Goal: Task Accomplishment & Management: Use online tool/utility

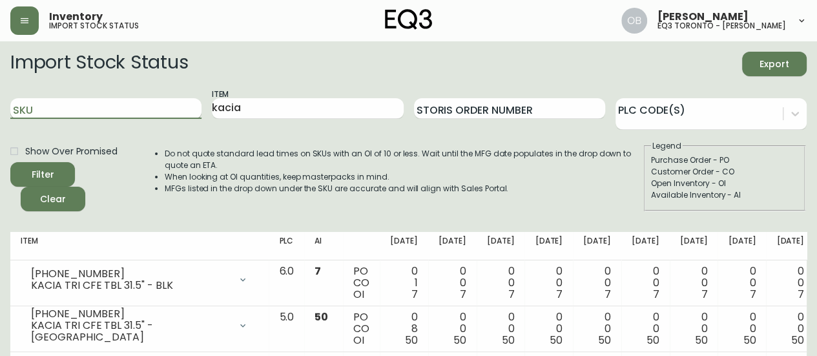
click at [89, 101] on input "SKU" at bounding box center [105, 108] width 191 height 21
paste input "[PHONE_NUMBER]"
type input "[PHONE_NUMBER]"
click at [320, 98] on input "kacia" at bounding box center [307, 108] width 191 height 21
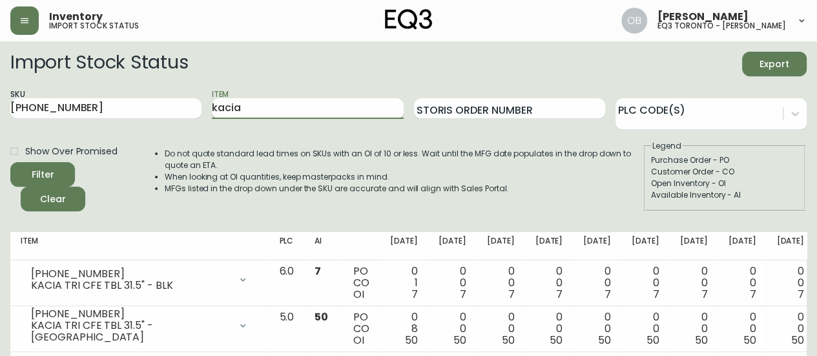
click at [320, 98] on input "kacia" at bounding box center [307, 108] width 191 height 21
click at [10, 162] on button "Filter" at bounding box center [42, 174] width 65 height 25
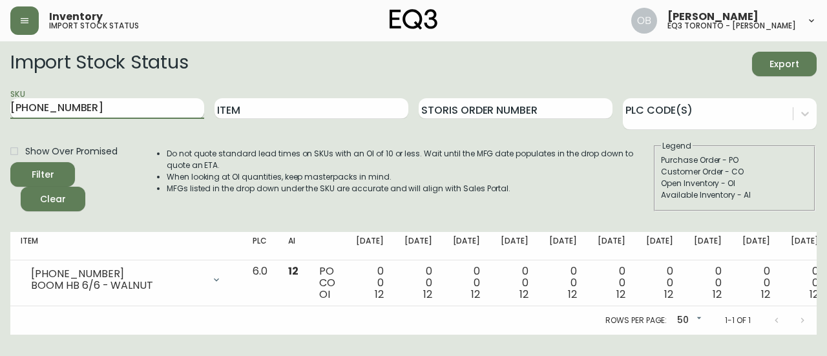
click at [90, 111] on input "[PHONE_NUMBER]" at bounding box center [107, 108] width 194 height 21
paste input "0"
click at [10, 162] on button "Filter" at bounding box center [42, 174] width 65 height 25
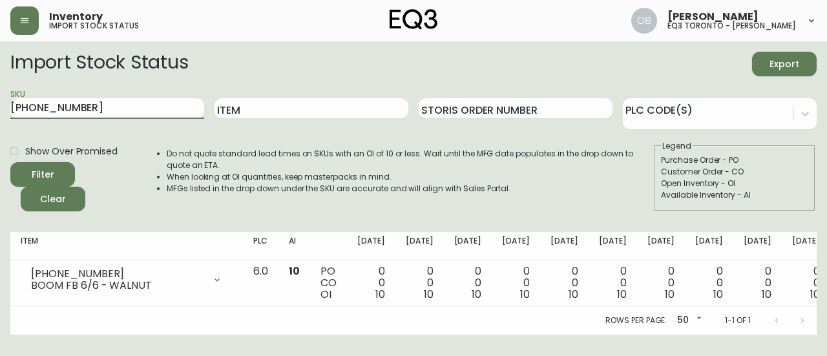
drag, startPoint x: 90, startPoint y: 103, endPoint x: 0, endPoint y: 109, distance: 90.6
click at [0, 109] on main "Import Stock Status Export SKU [PHONE_NUMBER] Item Storis Order Number PLC Code…" at bounding box center [413, 187] width 827 height 293
paste input "12"
click at [10, 162] on button "Filter" at bounding box center [42, 174] width 65 height 25
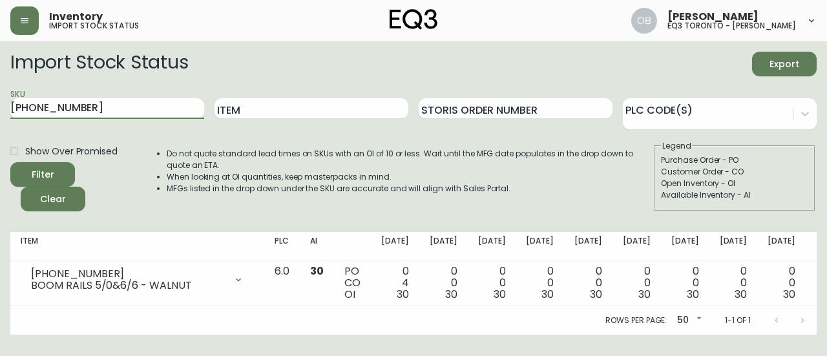
drag, startPoint x: 101, startPoint y: 110, endPoint x: 0, endPoint y: 116, distance: 101.6
click at [0, 116] on main "Import Stock Status Export SKU [PHONE_NUMBER] Item Storis Order Number PLC Code…" at bounding box center [413, 187] width 827 height 293
paste input "[PHONE_NUMBER]"
type input "[PHONE_NUMBER]"
click at [10, 162] on button "Filter" at bounding box center [42, 174] width 65 height 25
